Goal: Information Seeking & Learning: Compare options

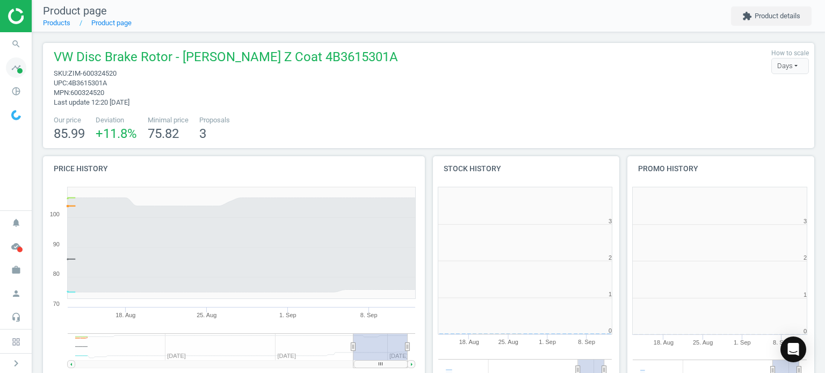
scroll to position [232, 201]
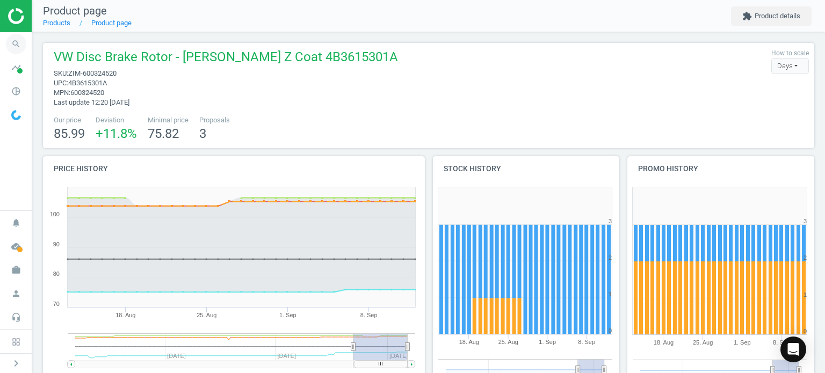
click at [18, 47] on icon "search" at bounding box center [16, 44] width 20 height 20
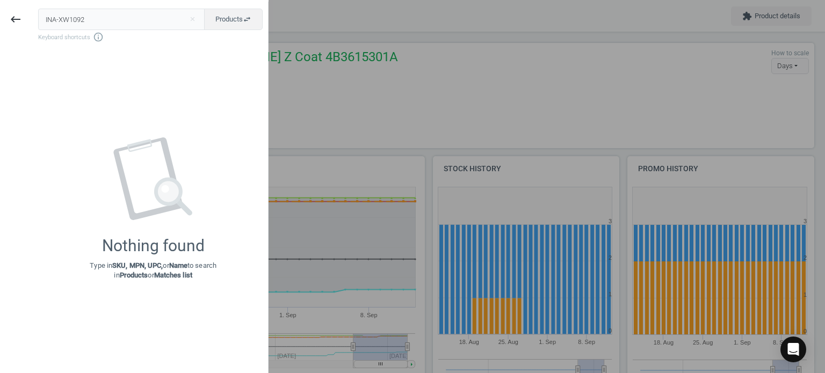
type input "INA-XW1092"
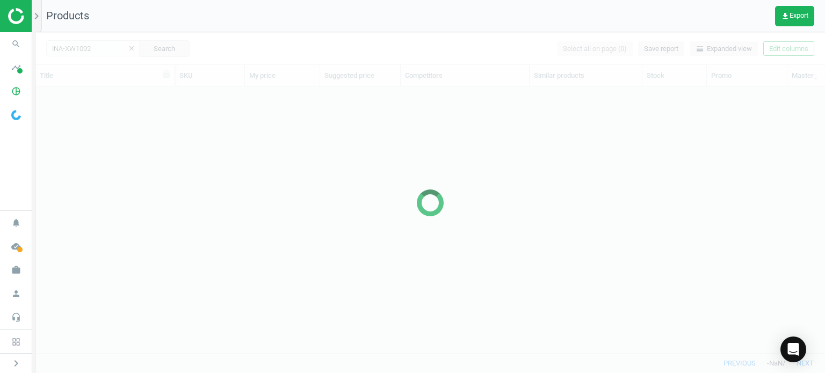
scroll to position [251, 781]
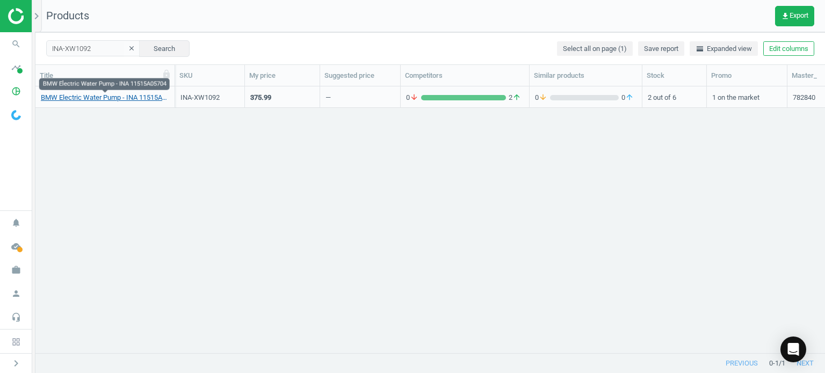
click at [114, 96] on link "BMW Electric Water Pump - INA 11515A05704" at bounding box center [105, 98] width 128 height 10
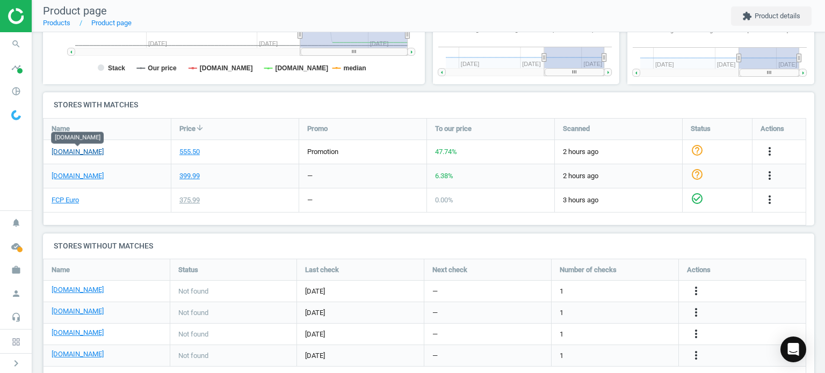
click at [96, 152] on link "[DOMAIN_NAME]" at bounding box center [78, 152] width 52 height 10
click at [57, 202] on link "FCP Euro" at bounding box center [65, 201] width 27 height 10
click at [84, 181] on div "[DOMAIN_NAME]" at bounding box center [107, 176] width 127 height 24
click at [80, 171] on link "[DOMAIN_NAME]" at bounding box center [78, 176] width 52 height 10
